Goal: Task Accomplishment & Management: Manage account settings

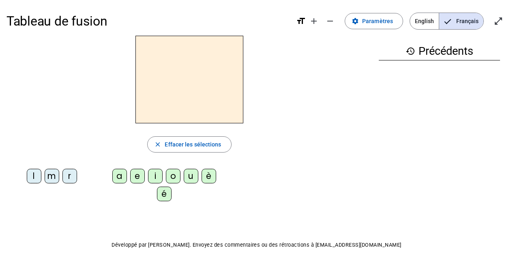
scroll to position [3, 0]
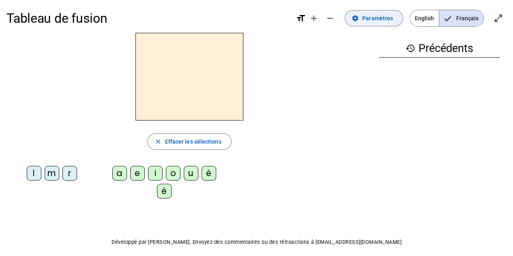
click at [380, 23] on span "Paramètres" at bounding box center [377, 18] width 31 height 10
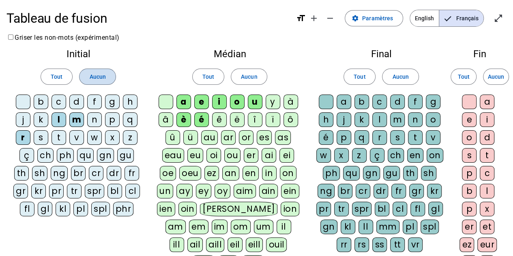
click at [97, 83] on span at bounding box center [97, 76] width 36 height 19
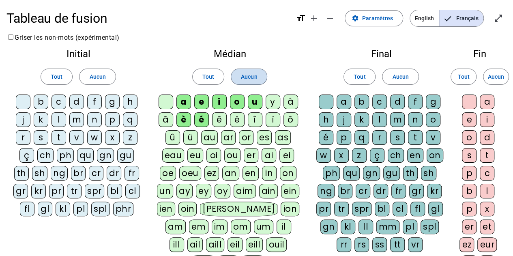
click at [250, 81] on span "Aucun" at bounding box center [249, 77] width 16 height 10
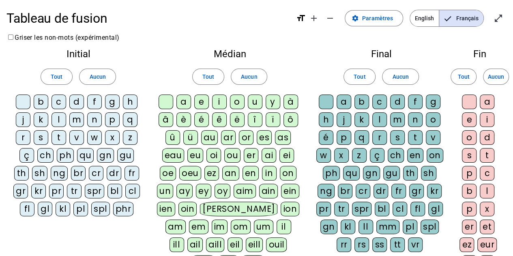
click at [75, 104] on div "d" at bounding box center [76, 101] width 15 height 15
click at [257, 101] on div "u" at bounding box center [255, 101] width 15 height 15
click at [41, 103] on div "b" at bounding box center [41, 101] width 15 height 15
click at [58, 137] on div "t" at bounding box center [59, 137] width 15 height 15
click at [44, 137] on div "s" at bounding box center [41, 137] width 15 height 15
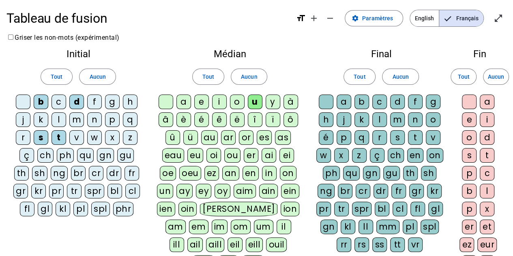
click at [204, 99] on div "e" at bounding box center [201, 101] width 15 height 15
click at [184, 103] on div "a" at bounding box center [183, 101] width 15 height 15
click at [378, 104] on div "c" at bounding box center [379, 101] width 15 height 15
click at [59, 119] on div "l" at bounding box center [59, 119] width 15 height 15
click at [80, 119] on div "m" at bounding box center [76, 119] width 15 height 15
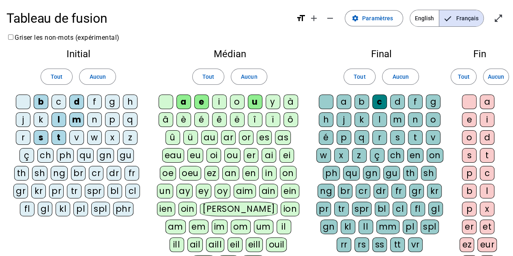
click at [377, 117] on div "l" at bounding box center [379, 119] width 15 height 15
